Goal: Information Seeking & Learning: Learn about a topic

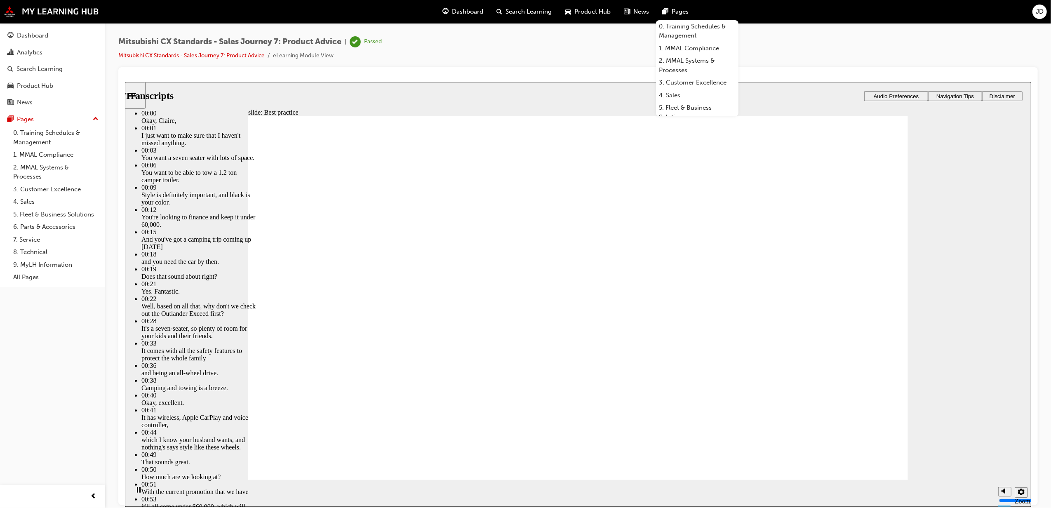
type input "58"
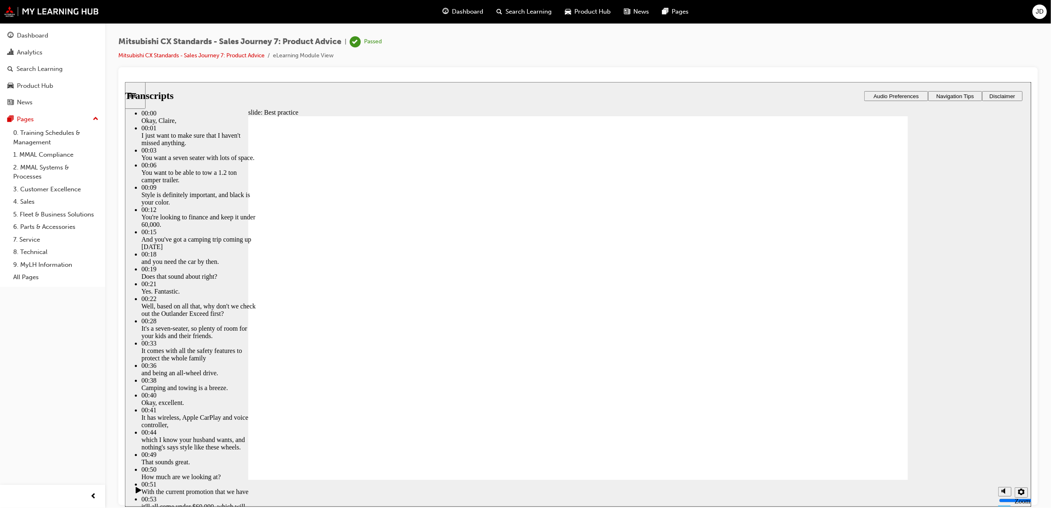
type input "89"
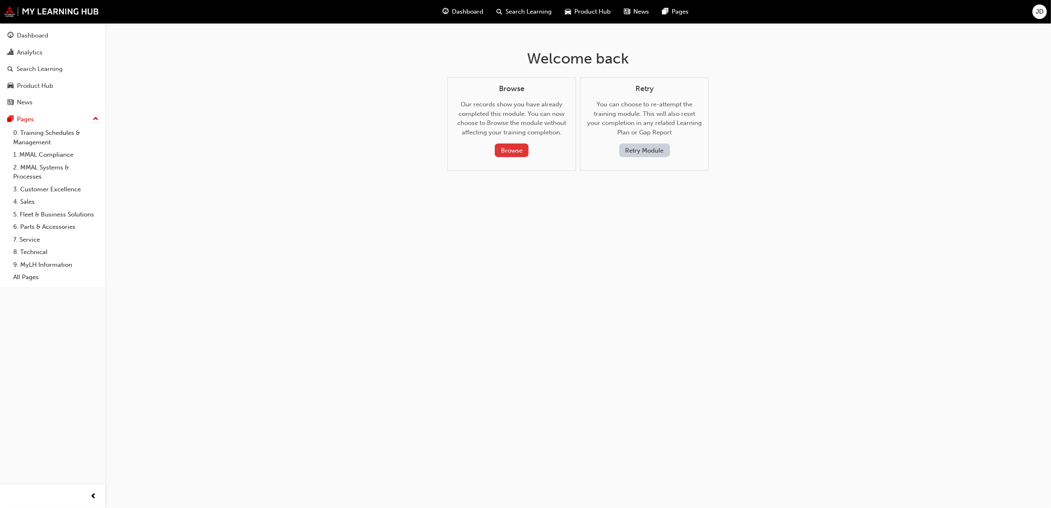
click at [509, 147] on button "Browse" at bounding box center [512, 150] width 34 height 14
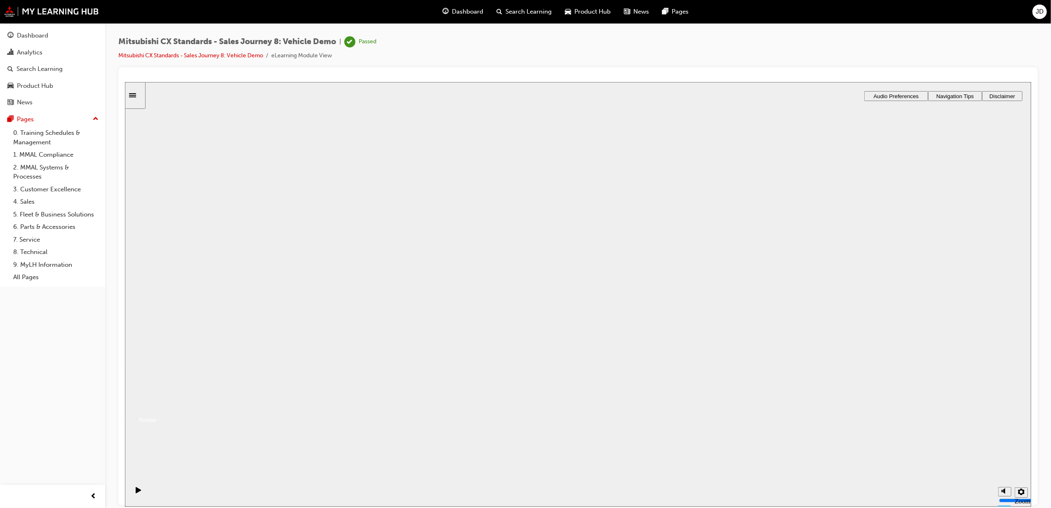
click at [156, 405] on button "Resume" at bounding box center [139, 410] width 31 height 10
